Goal: Information Seeking & Learning: Understand process/instructions

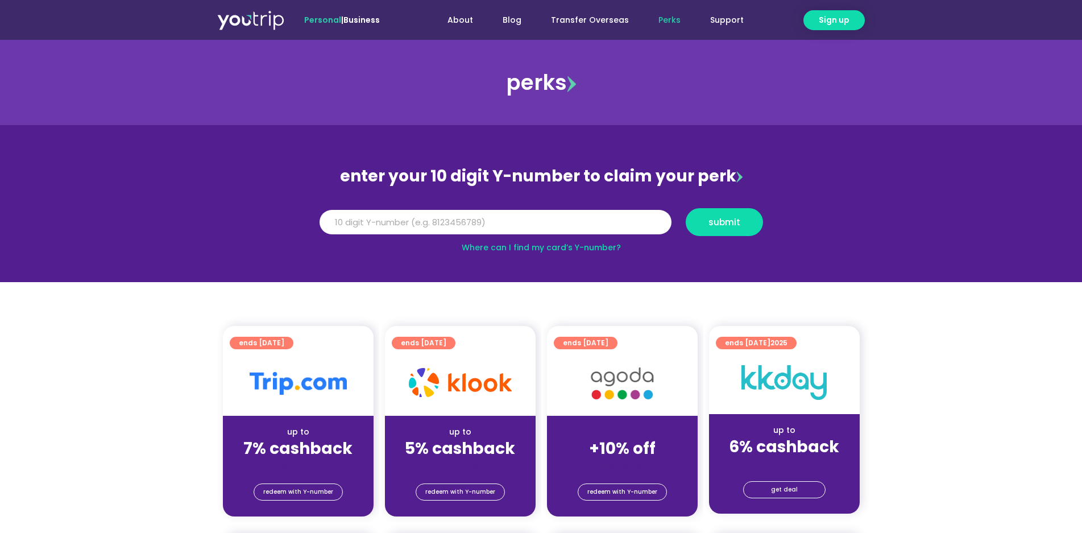
click at [663, 396] on img at bounding box center [622, 383] width 91 height 47
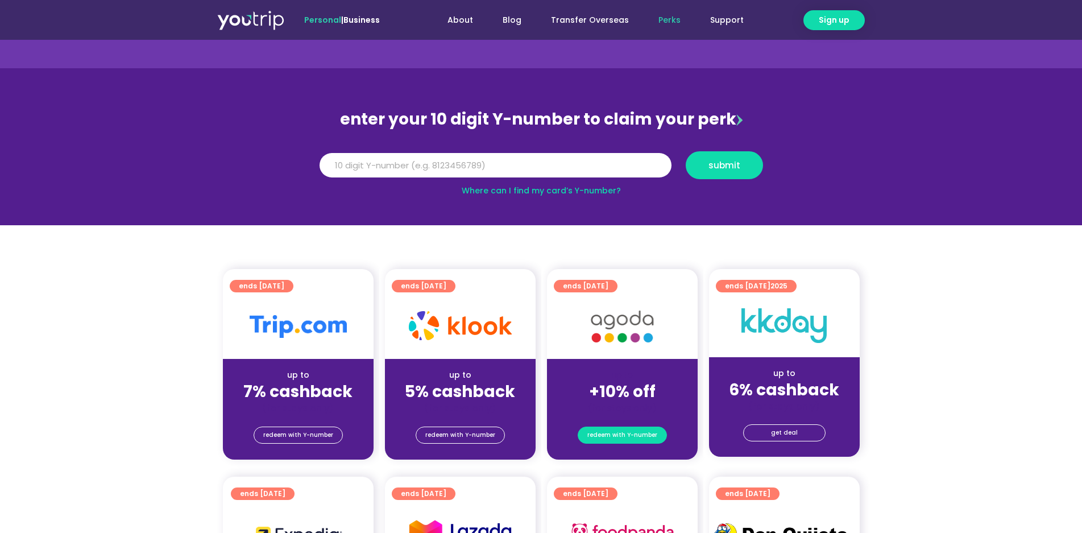
click at [632, 435] on span "redeem with Y-number" at bounding box center [623, 435] width 70 height 16
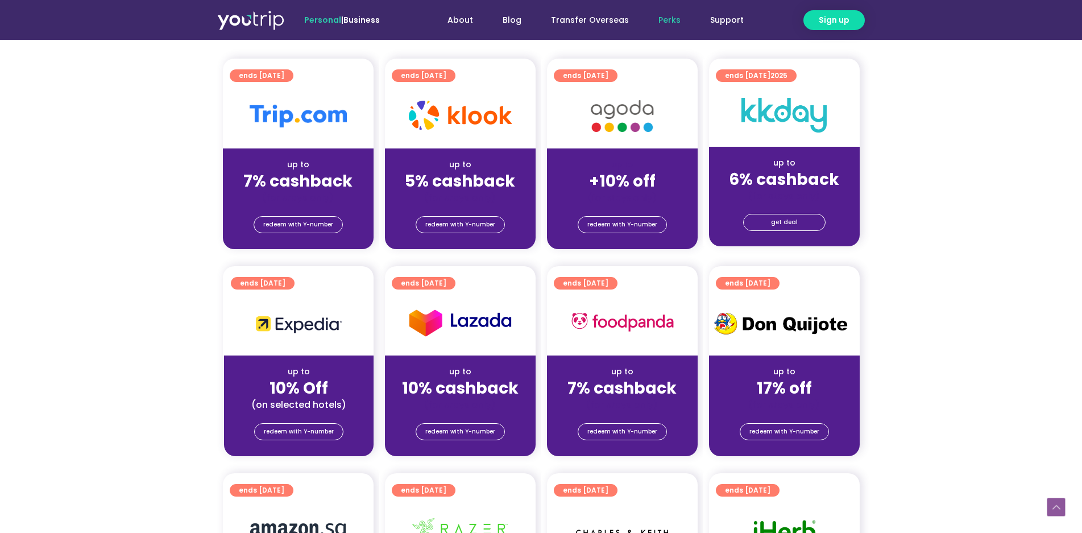
scroll to position [228, 0]
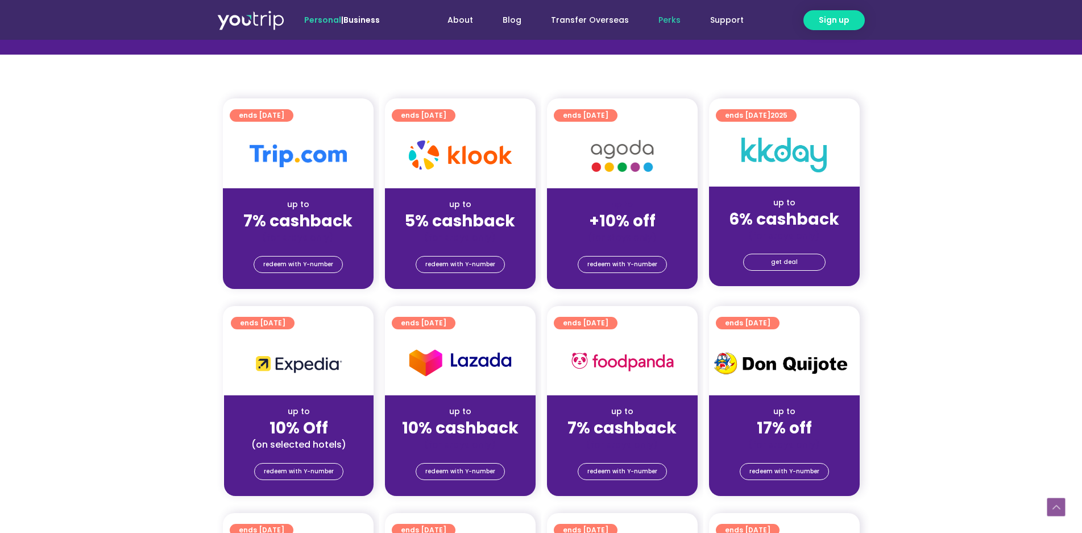
click at [618, 274] on div "redeem with Y-number" at bounding box center [622, 266] width 151 height 46
click at [618, 268] on span "redeem with Y-number" at bounding box center [623, 265] width 70 height 16
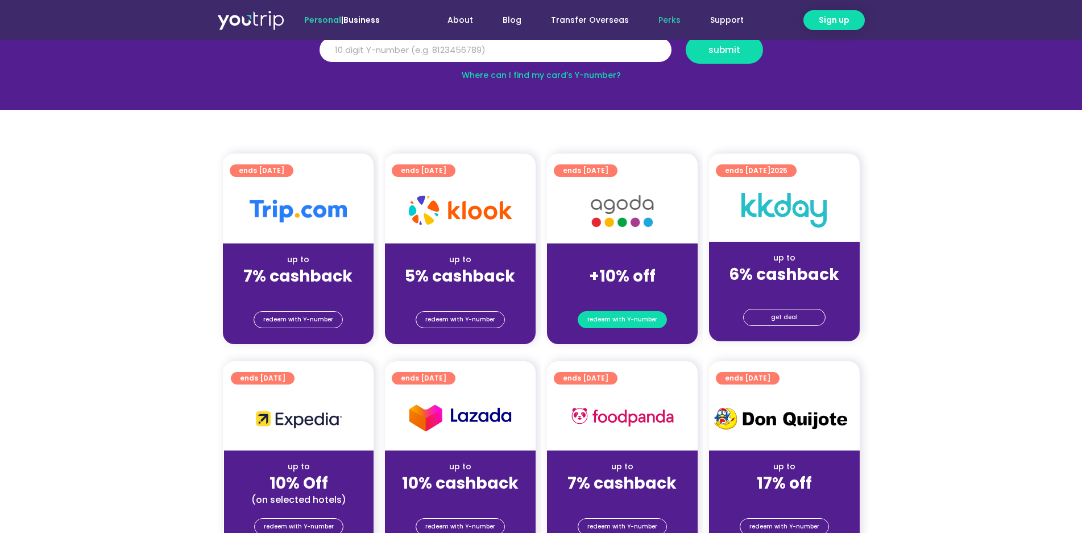
scroll to position [125, 0]
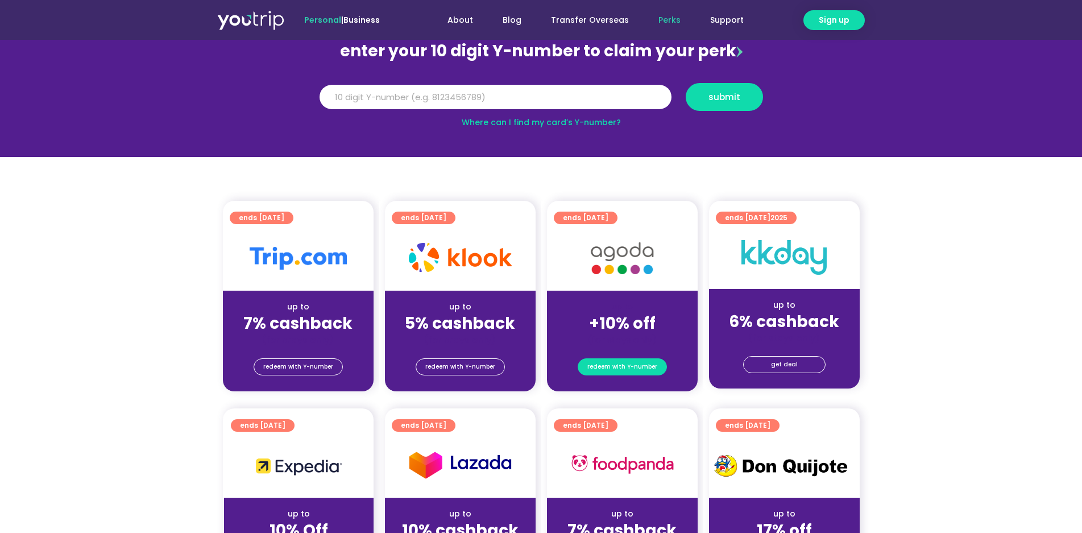
click at [604, 364] on span "redeem with Y-number" at bounding box center [623, 367] width 70 height 16
click at [622, 261] on img at bounding box center [622, 258] width 91 height 47
click at [620, 233] on div at bounding box center [622, 258] width 151 height 65
click at [619, 231] on div at bounding box center [622, 258] width 151 height 65
click at [610, 229] on div at bounding box center [622, 258] width 151 height 65
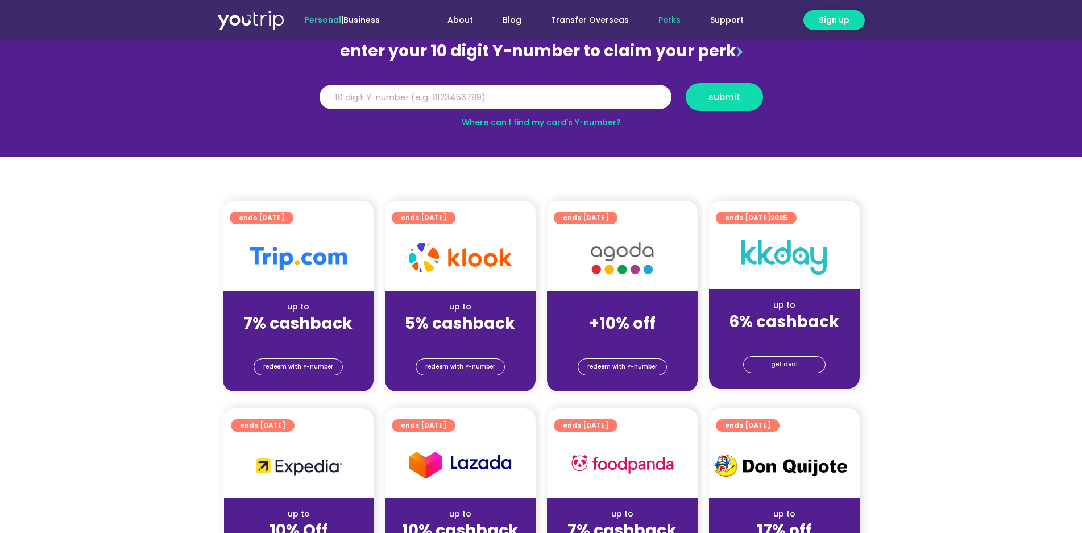
click at [605, 229] on div at bounding box center [622, 258] width 151 height 65
click at [613, 254] on img at bounding box center [622, 258] width 91 height 47
click at [605, 207] on div "ends [DATE]" at bounding box center [622, 213] width 151 height 25
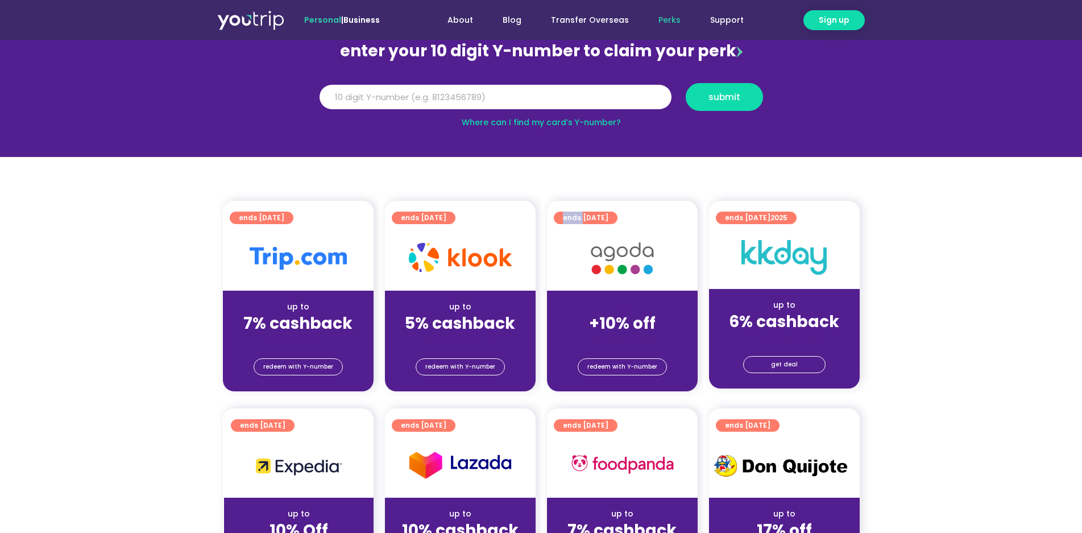
click at [605, 207] on div "ends [DATE]" at bounding box center [622, 213] width 151 height 25
click at [517, 125] on link "Where can I find my card’s Y-number?" at bounding box center [541, 122] width 159 height 11
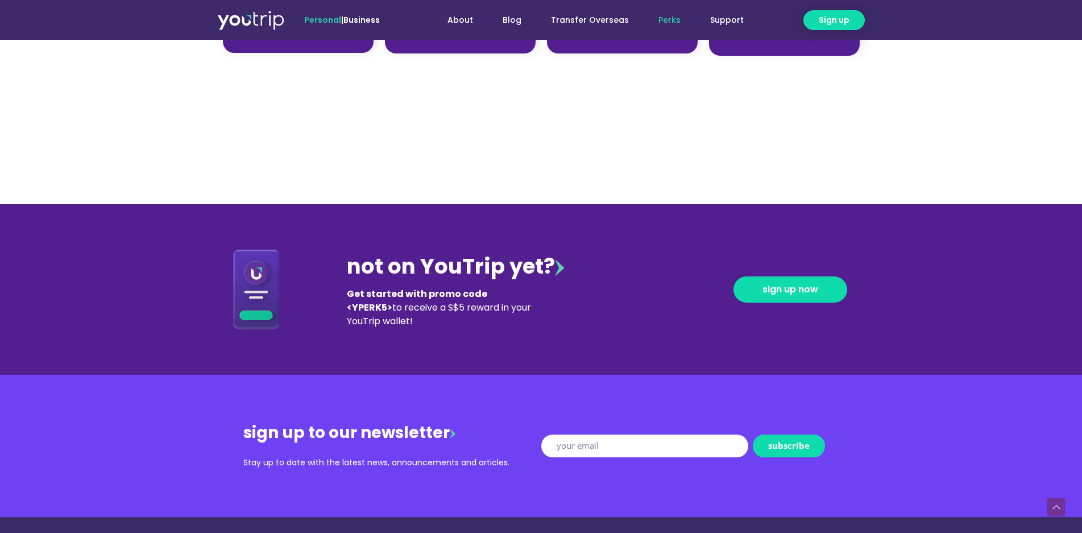
scroll to position [1367, 0]
